Goal: Information Seeking & Learning: Learn about a topic

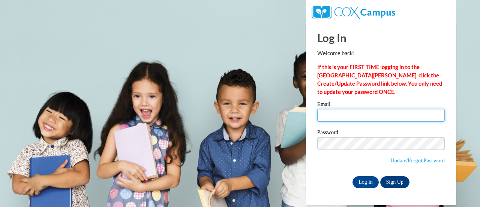
click at [332, 111] on input "Email" at bounding box center [381, 115] width 128 height 13
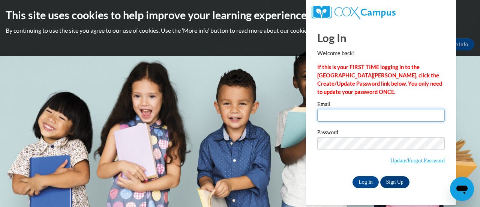
type input "dsorrells@kippatl.org"
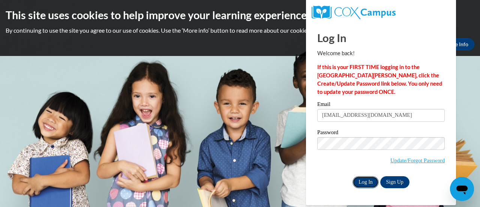
click at [360, 176] on input "Log In" at bounding box center [366, 182] width 26 height 12
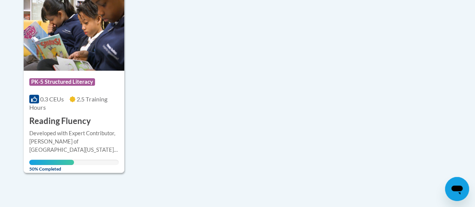
scroll to position [199, 0]
click at [44, 64] on img at bounding box center [74, 32] width 101 height 77
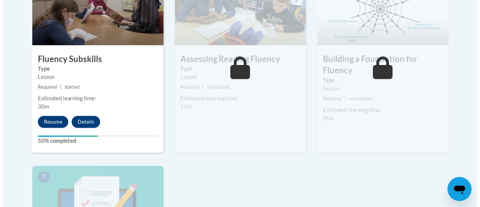
scroll to position [490, 0]
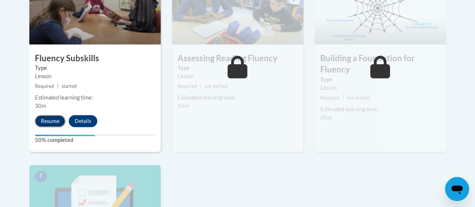
click at [56, 124] on button "Resume" at bounding box center [50, 121] width 30 height 12
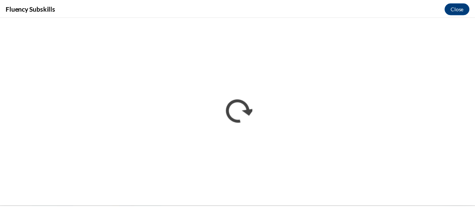
scroll to position [0, 0]
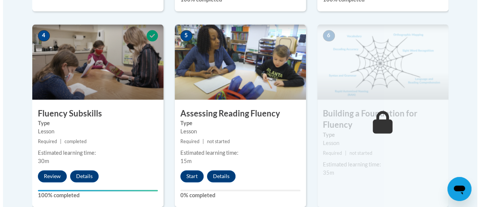
scroll to position [437, 0]
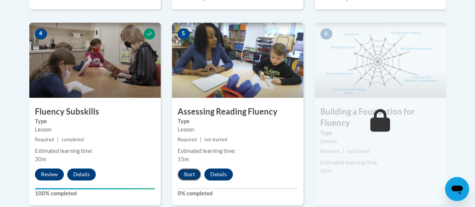
click at [189, 177] on button "Start" at bounding box center [188, 174] width 23 height 12
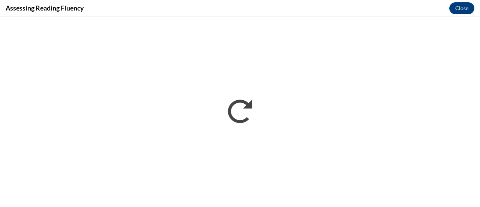
scroll to position [0, 0]
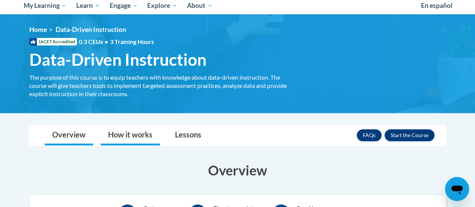
scroll to position [83, 0]
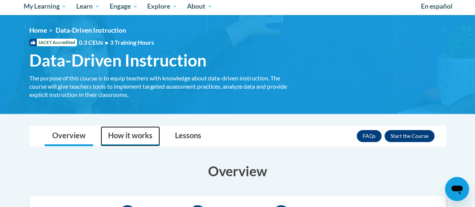
click at [149, 133] on link "How it works" at bounding box center [130, 136] width 59 height 20
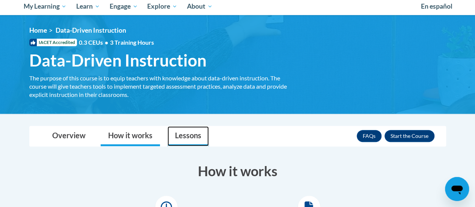
click at [176, 130] on link "Lessons" at bounding box center [187, 136] width 41 height 20
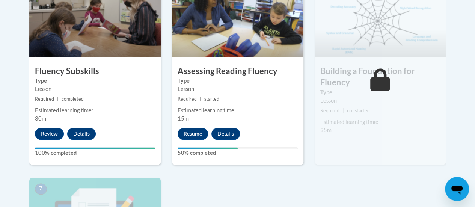
scroll to position [478, 0]
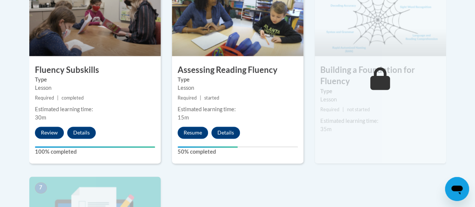
click at [191, 138] on div "5 Assessing Reading Fluency Type Lesson Required | started Estimated learning t…" at bounding box center [237, 72] width 131 height 182
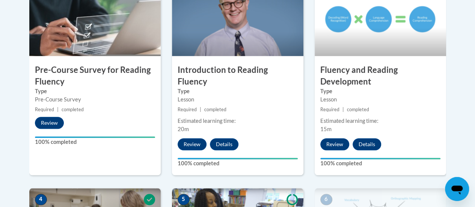
scroll to position [271, 0]
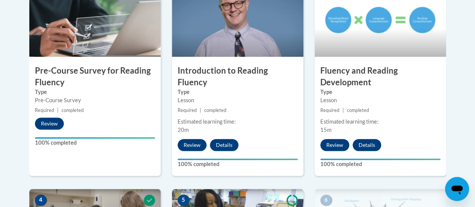
drag, startPoint x: 192, startPoint y: 131, endPoint x: 165, endPoint y: 87, distance: 50.9
click at [165, 87] on div "1 Pre-Course Survey for Reading Fluency Type Pre-Course Survey Required | compl…" at bounding box center [95, 85] width 143 height 207
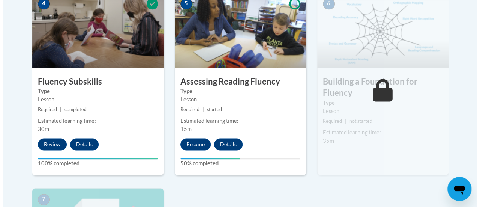
scroll to position [472, 0]
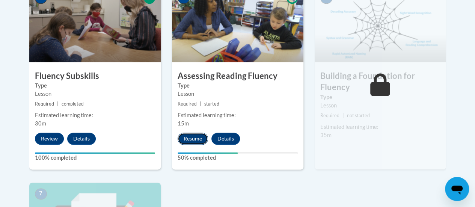
click at [191, 139] on button "Resume" at bounding box center [192, 138] width 30 height 12
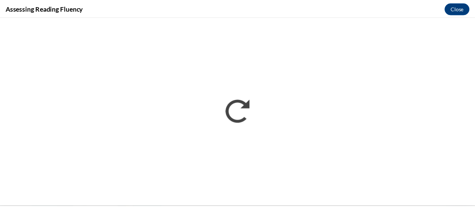
scroll to position [0, 0]
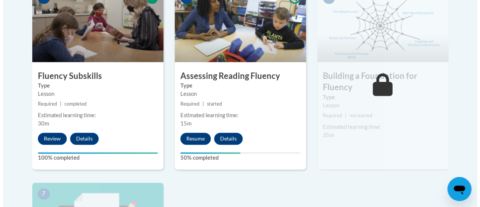
scroll to position [485, 0]
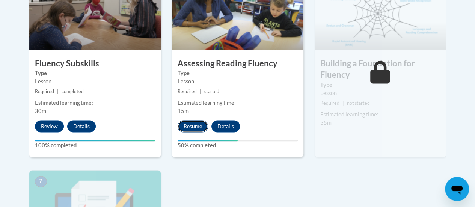
click at [181, 128] on button "Resume" at bounding box center [192, 126] width 30 height 12
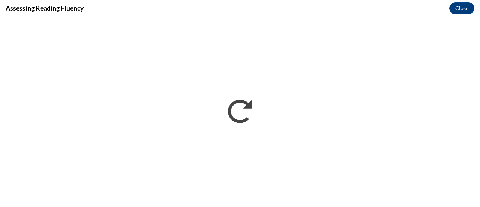
scroll to position [0, 0]
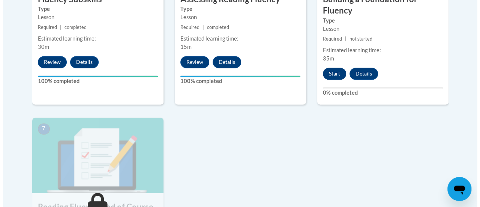
scroll to position [549, 0]
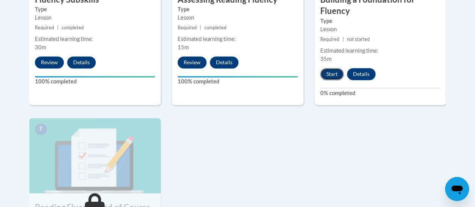
click at [334, 72] on button "Start" at bounding box center [331, 74] width 23 height 12
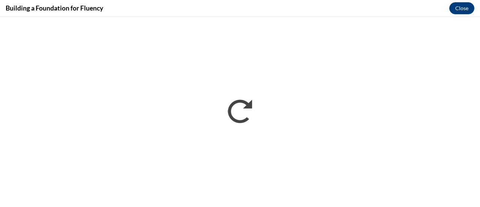
scroll to position [0, 0]
